Goal: Task Accomplishment & Management: Manage account settings

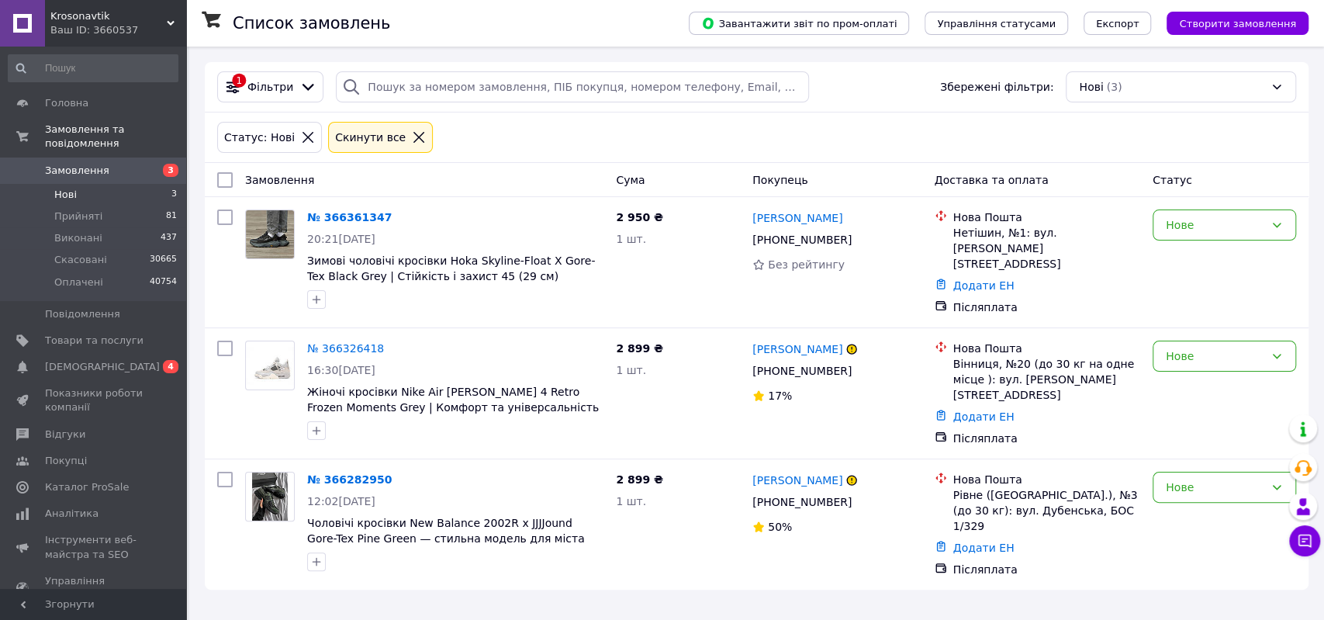
click at [59, 188] on span "Нові" at bounding box center [65, 195] width 22 height 14
click at [118, 16] on span "Krosonavtik" at bounding box center [108, 16] width 116 height 14
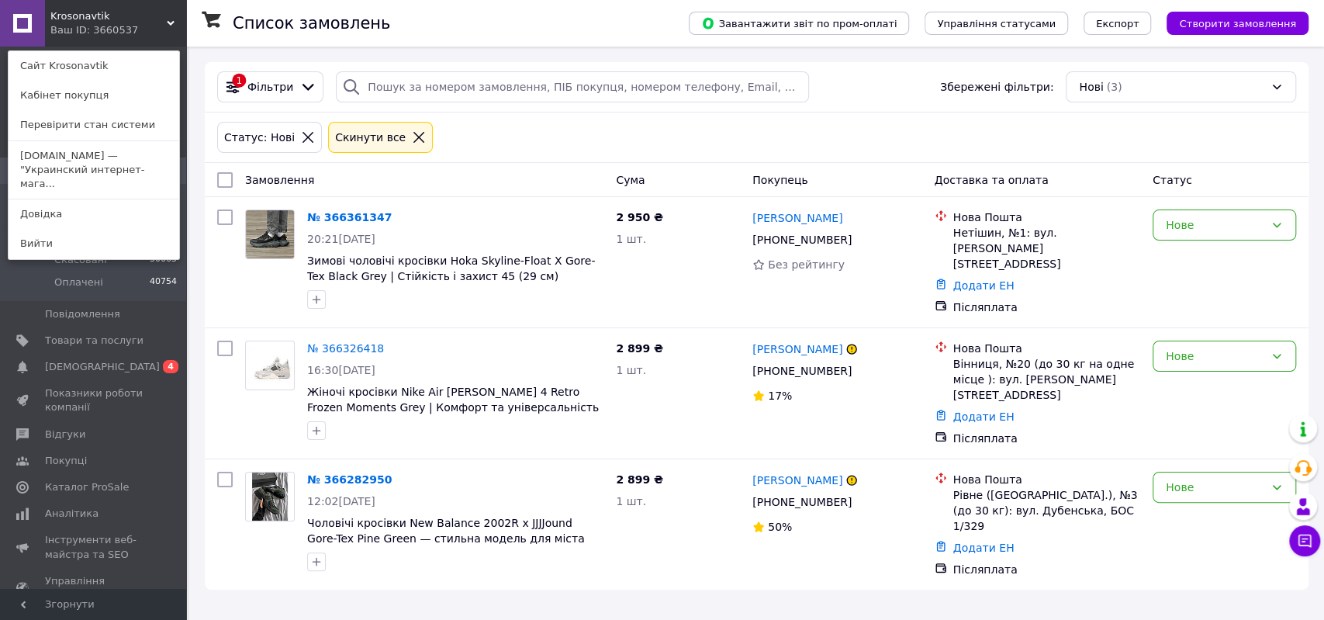
click at [145, 161] on link "Krosoman.com — "Украинский интернет-мага..." at bounding box center [94, 170] width 171 height 58
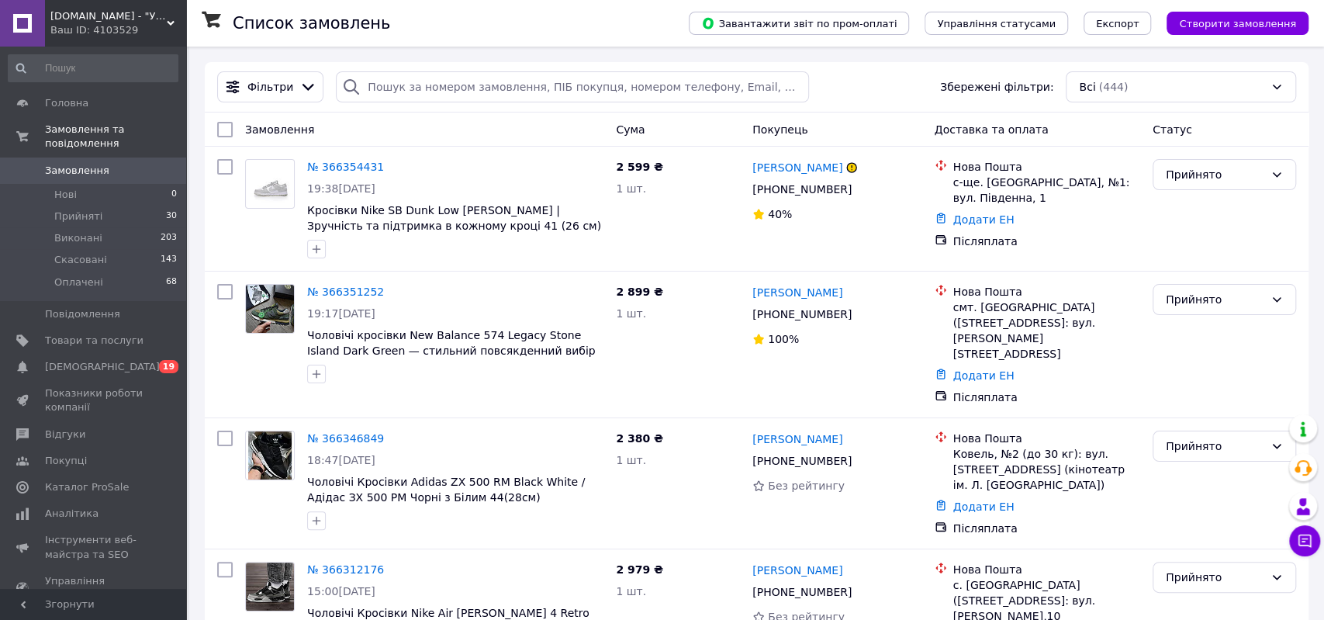
click at [102, 29] on div "Ваш ID: 4103529" at bounding box center [118, 30] width 136 height 14
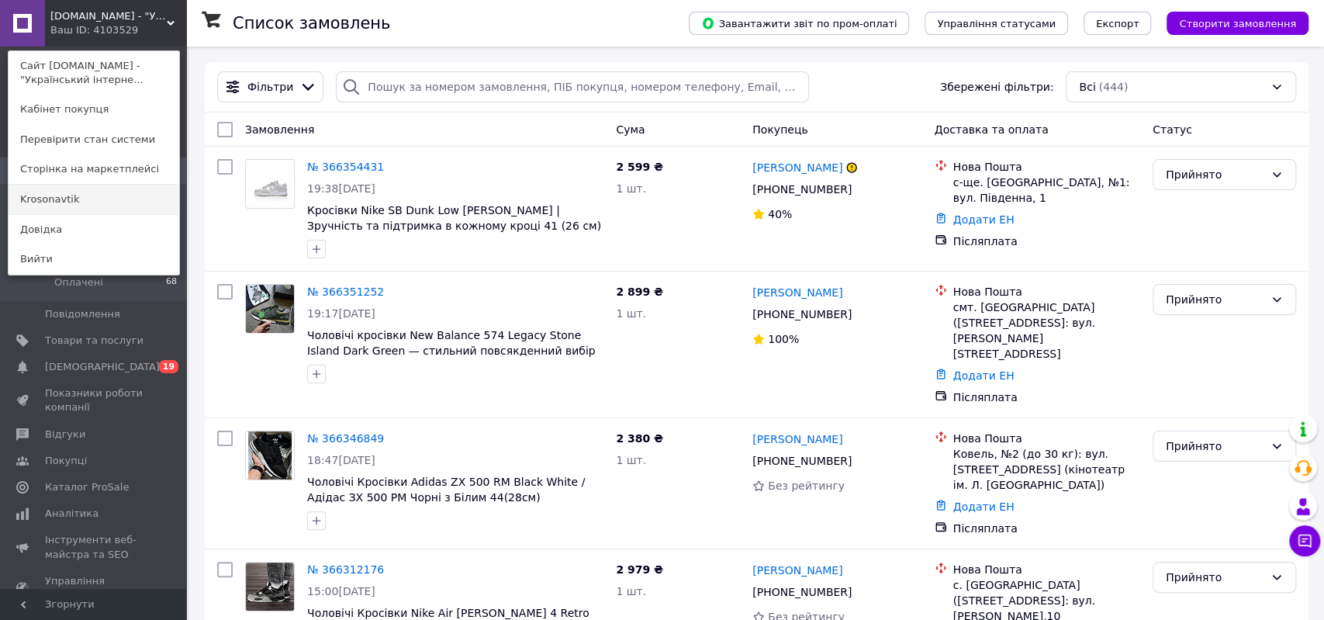
click at [107, 201] on link "Krosonavtik" at bounding box center [94, 199] width 171 height 29
